Goal: Task Accomplishment & Management: Complete application form

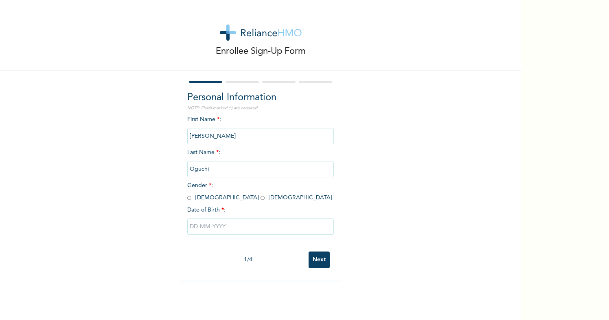
click at [261, 196] on input "radio" at bounding box center [263, 198] width 4 height 8
radio input "true"
click at [209, 223] on input "text" at bounding box center [260, 226] width 147 height 16
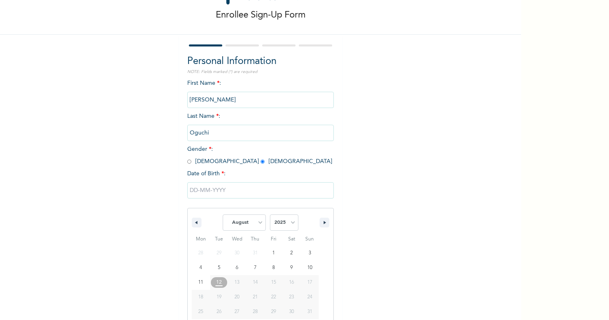
scroll to position [44, 0]
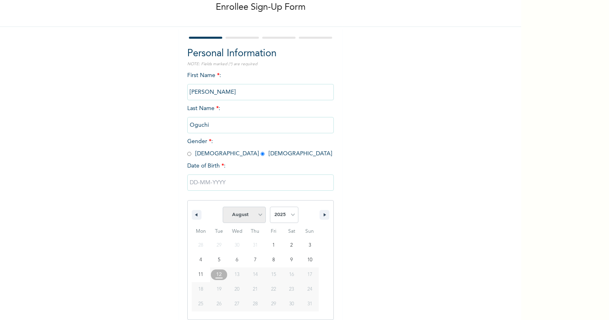
click at [257, 216] on select "January February March April May June July August September October November De…" at bounding box center [244, 215] width 43 height 16
select select "7"
click at [292, 220] on select "2025 2024 2023 2022 2021 2020 2019 2018 2017 2016 2015 2014 2013 2012 2011 2010…" at bounding box center [284, 215] width 29 height 16
select select "1988"
click at [262, 213] on select "January February March April May June July August September October November De…" at bounding box center [244, 215] width 43 height 16
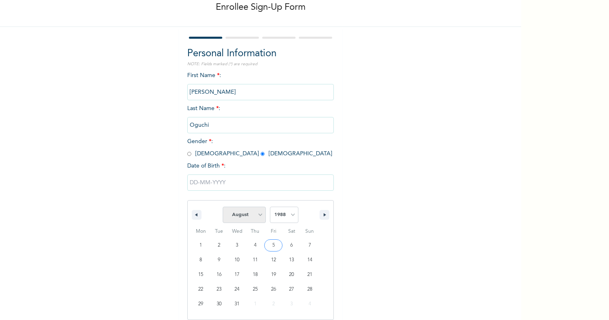
select select "11"
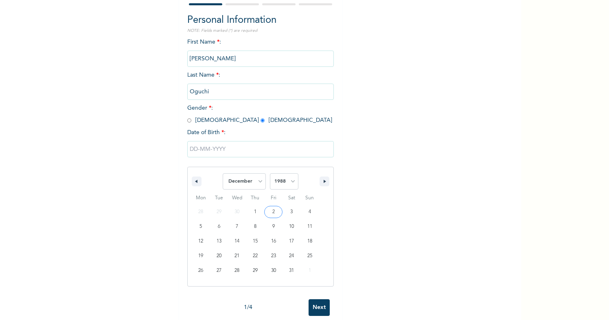
scroll to position [84, 0]
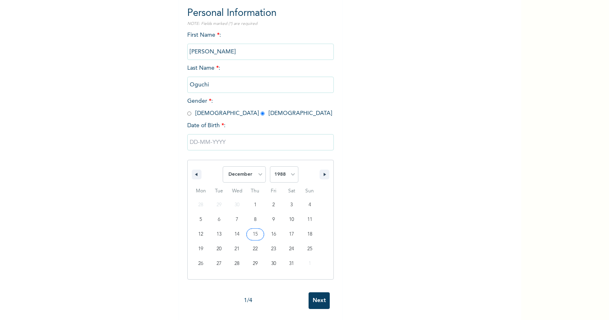
type input "12/15/1988"
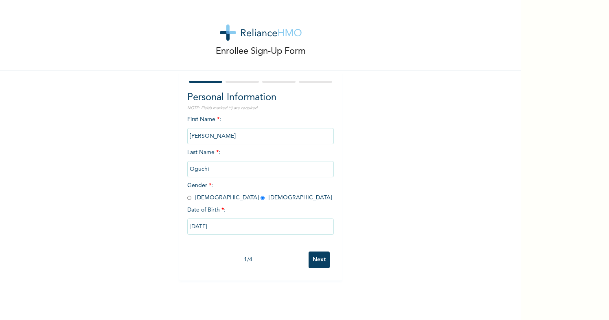
scroll to position [0, 0]
click at [322, 259] on input "Next" at bounding box center [319, 259] width 21 height 17
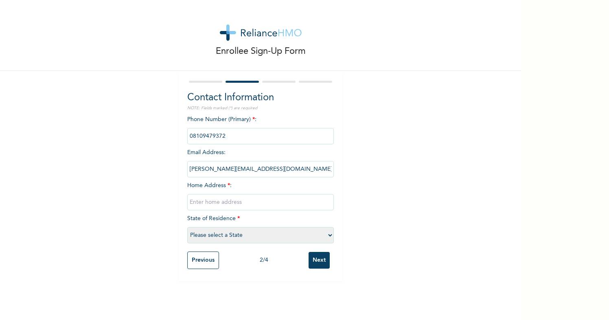
click at [291, 200] on input "text" at bounding box center [260, 202] width 147 height 16
type input "Plot 150 Udom G Emmanuel Street, Zone A, Apo Resettlement"
click at [328, 233] on select "Please select a State Abia Abuja (FCT) Adamawa Akwa Ibom Anambra Bauchi Bayelsa…" at bounding box center [260, 235] width 147 height 16
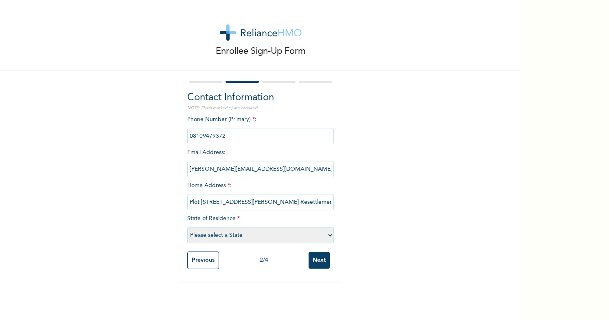
select select "15"
click at [326, 259] on input "Next" at bounding box center [319, 260] width 21 height 17
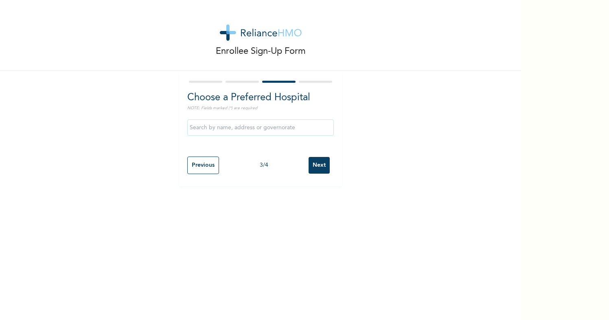
click at [299, 129] on input "text" at bounding box center [260, 127] width 147 height 16
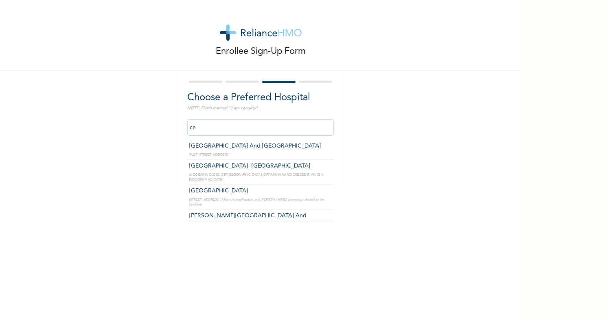
type input "c"
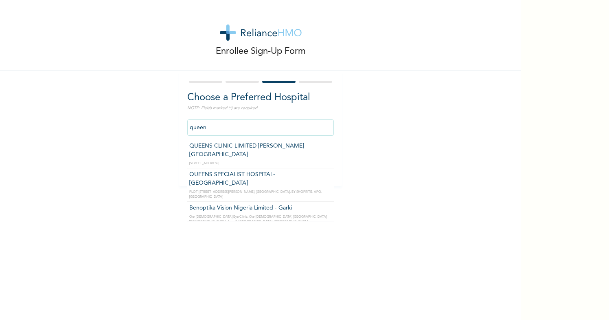
type input "QUEENS SPECIALIST HOSPITAL- ABUJA"
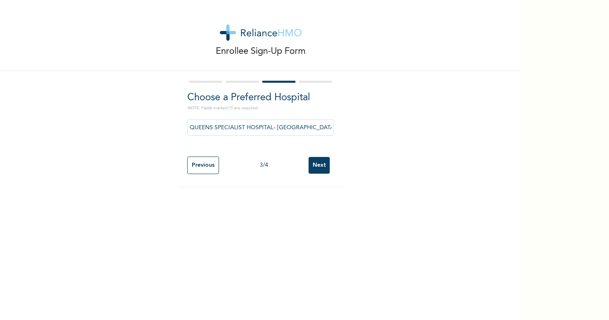
click at [317, 169] on input "Next" at bounding box center [319, 165] width 21 height 17
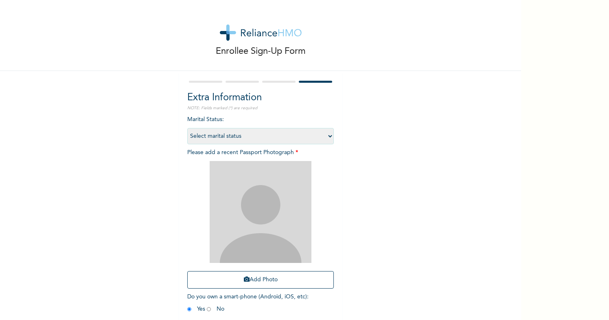
click at [328, 136] on select "Select marital status Single Married Divorced Widow/Widower" at bounding box center [260, 136] width 147 height 16
select select "2"
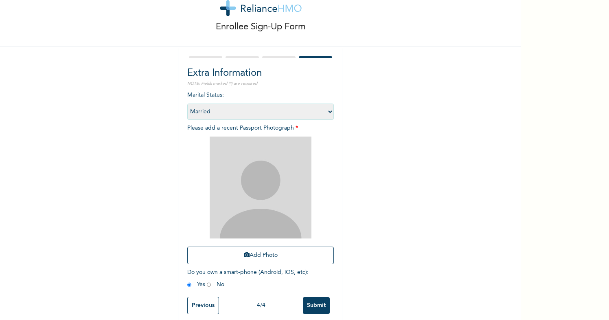
scroll to position [32, 0]
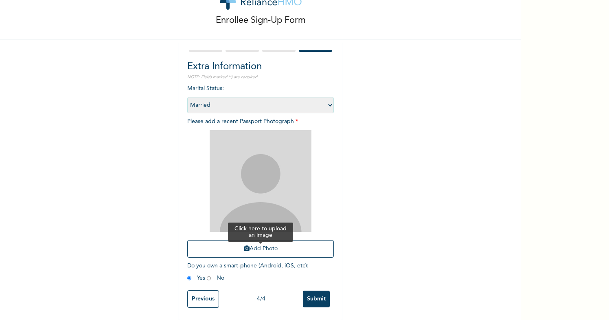
click at [289, 246] on button "Add Photo" at bounding box center [260, 249] width 147 height 18
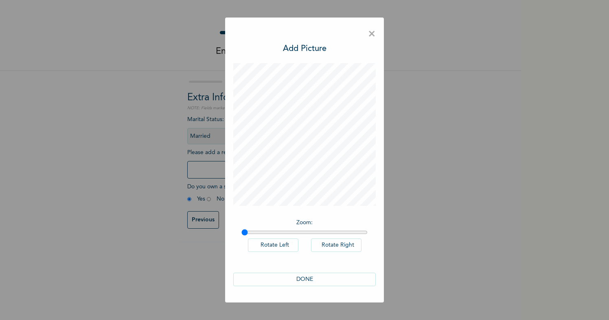
scroll to position [0, 0]
